Goal: Information Seeking & Learning: Learn about a topic

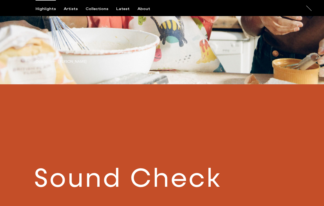
scroll to position [129, 0]
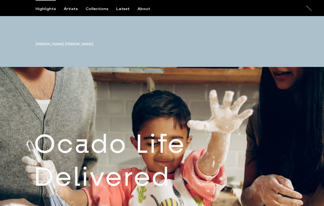
click at [72, 12] on div "Highlights Artists Collections Latest About" at bounding box center [97, 11] width 122 height 9
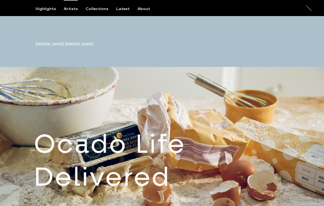
click at [72, 9] on div "Artists" at bounding box center [71, 9] width 14 height 5
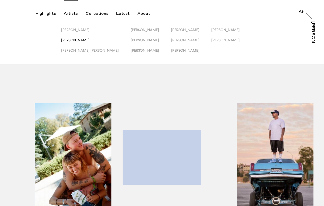
click at [65, 39] on span "[PERSON_NAME]" at bounding box center [75, 40] width 28 height 4
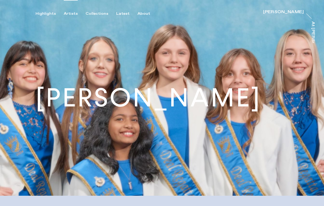
click at [64, 12] on div "Artists" at bounding box center [71, 13] width 14 height 5
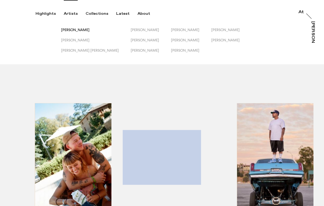
click at [70, 29] on span "[PERSON_NAME]" at bounding box center [75, 30] width 28 height 4
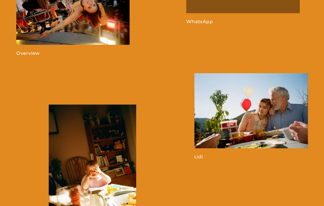
scroll to position [410, 0]
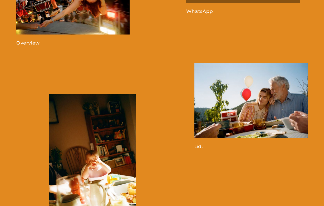
click at [213, 103] on link at bounding box center [250, 106] width 113 height 87
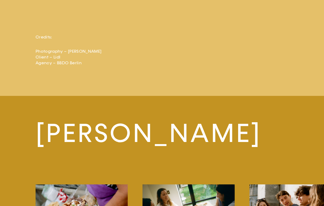
scroll to position [1360, 0]
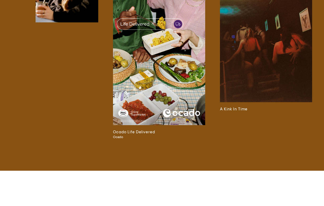
scroll to position [0, 346]
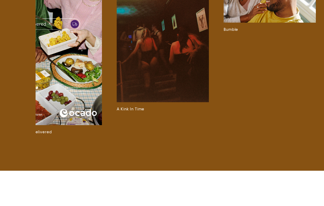
click at [17, 17] on div "[PERSON_NAME] [PERSON_NAME] Website [DOMAIN_NAME] Instagram emilyscarlettromain…" at bounding box center [162, 43] width 324 height 255
